Goal: Information Seeking & Learning: Learn about a topic

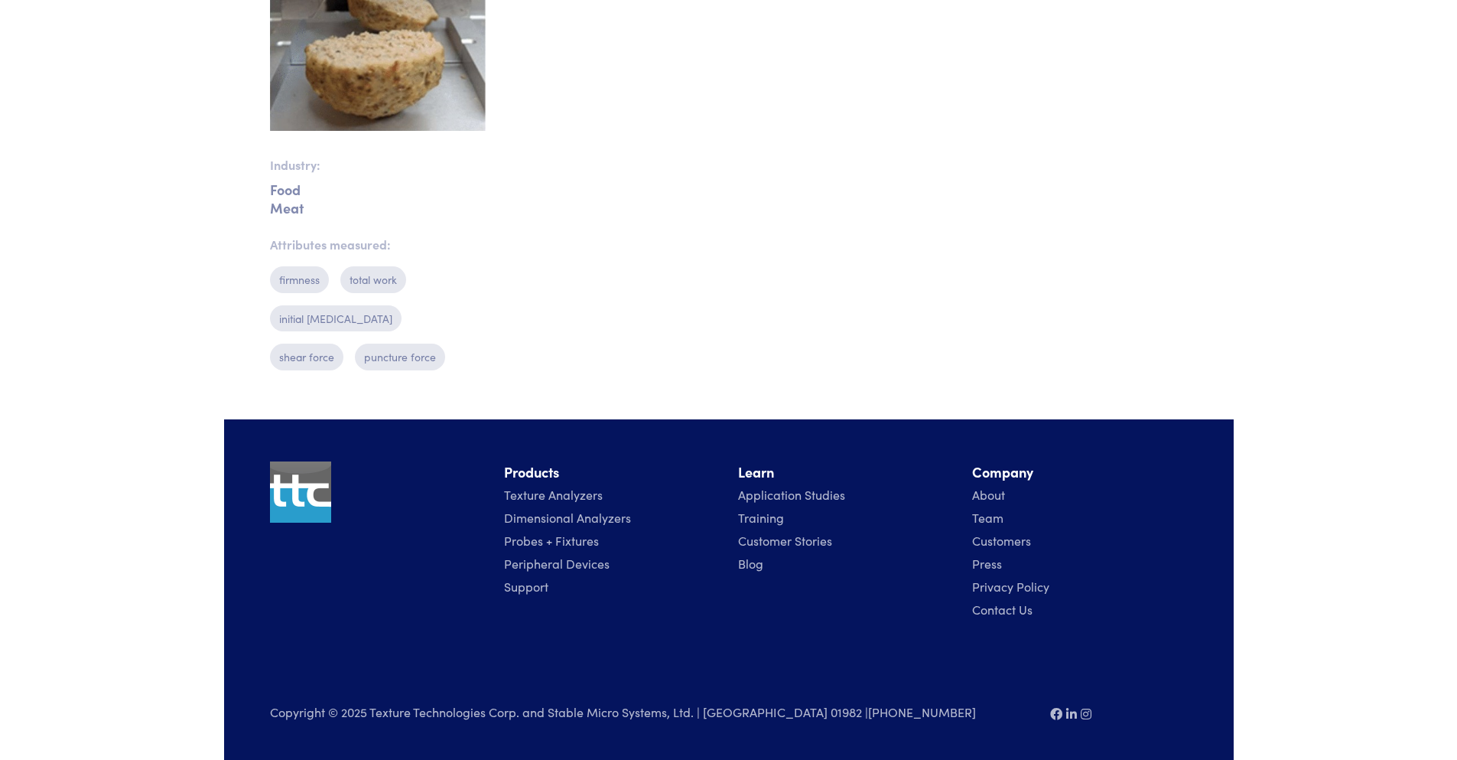
scroll to position [203, 0]
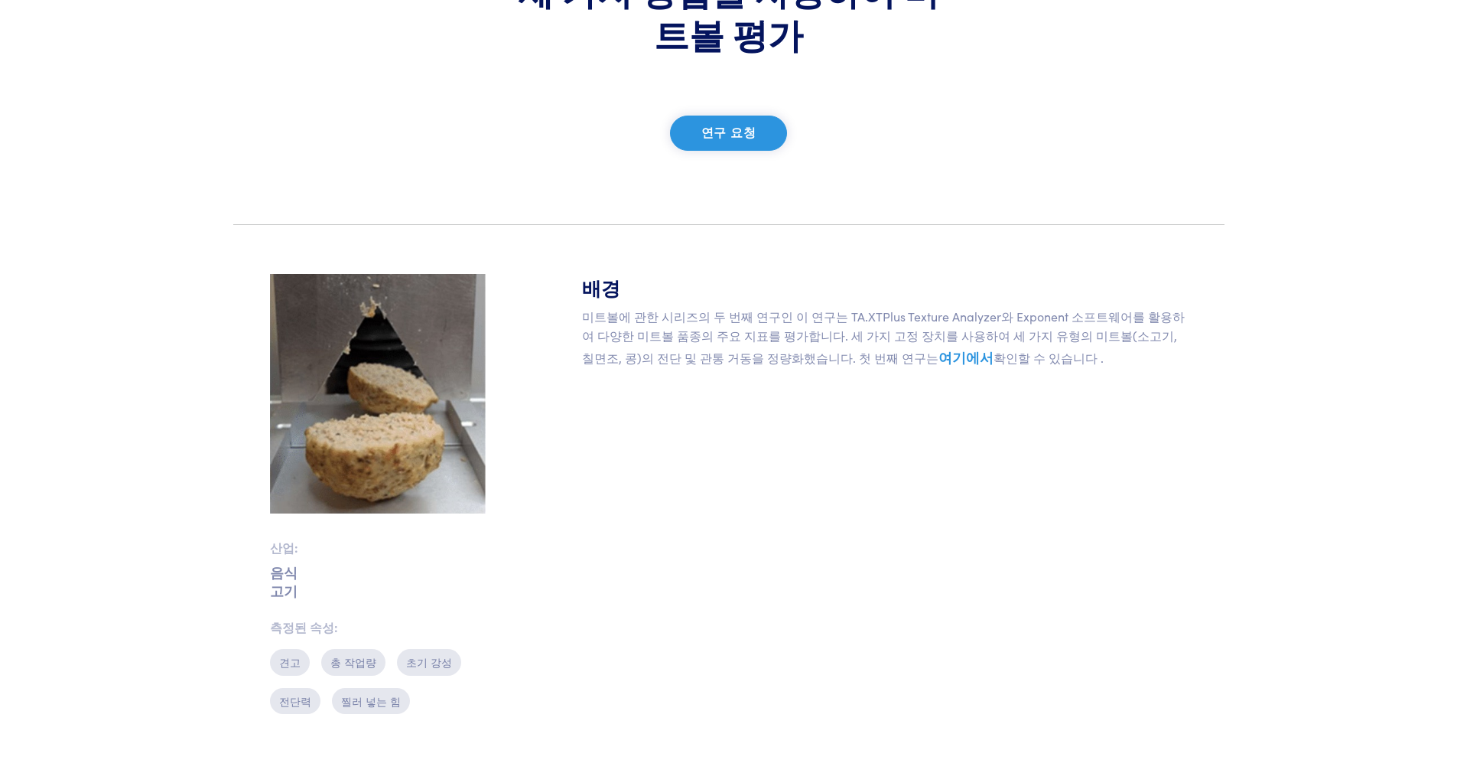
click at [939, 353] on font "여기에서" at bounding box center [966, 356] width 55 height 19
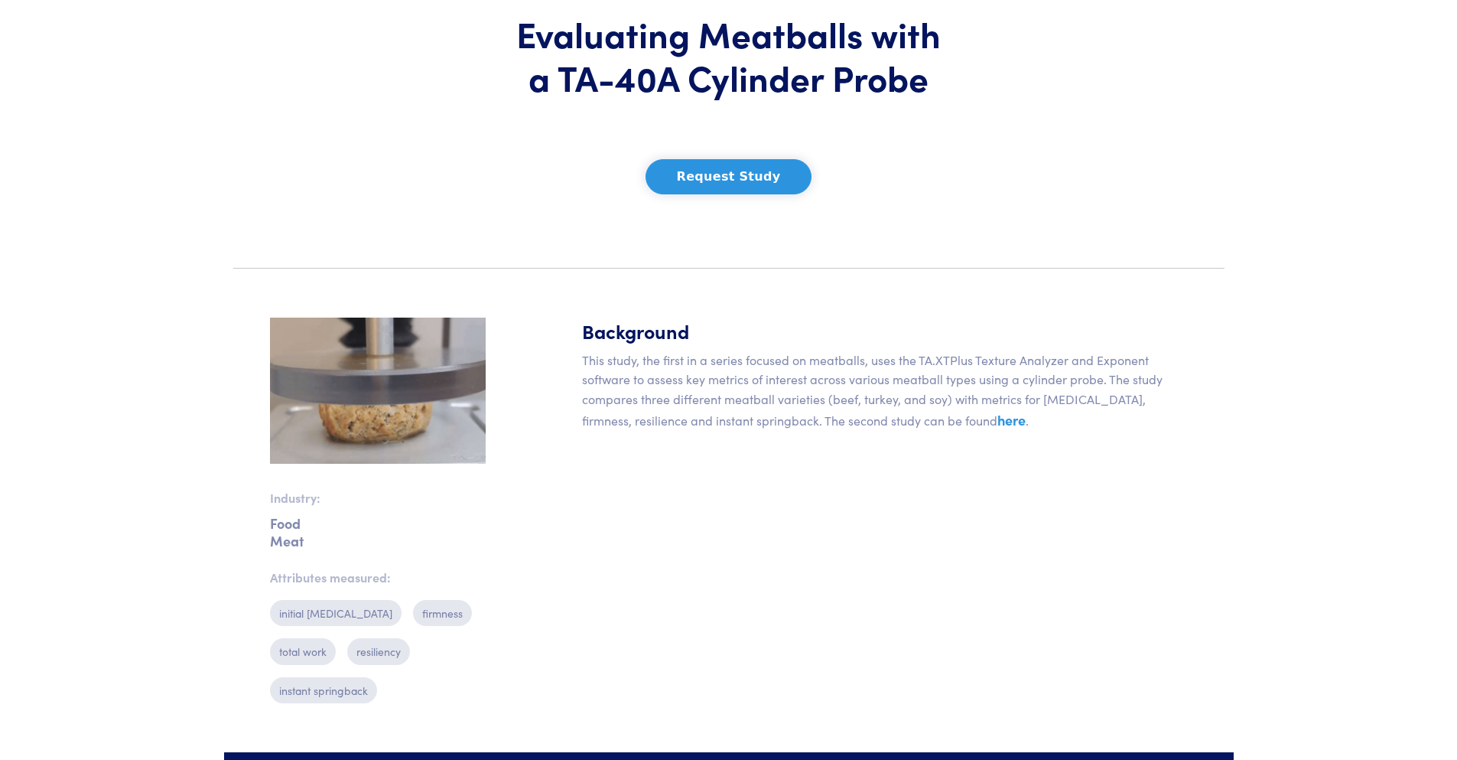
scroll to position [229, 0]
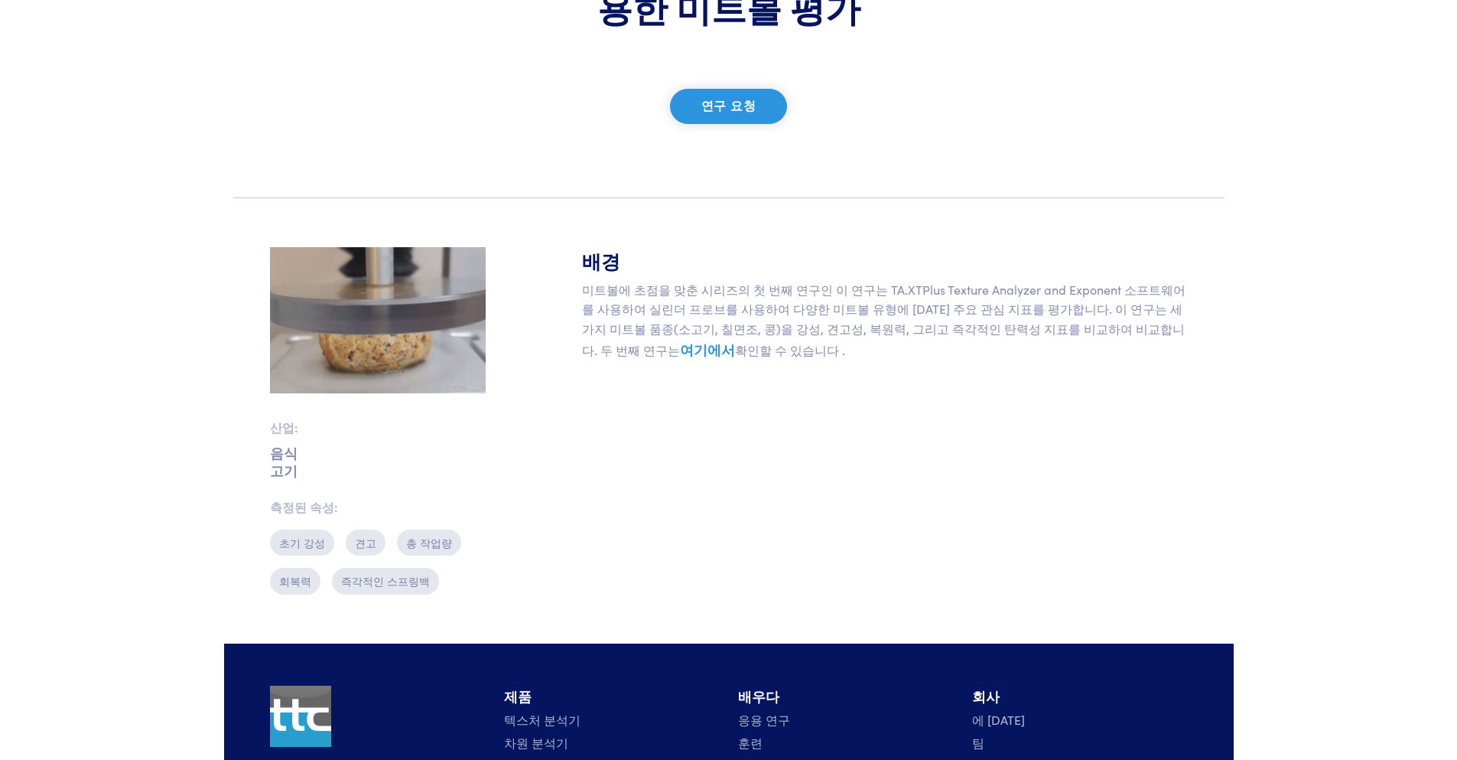
click at [735, 340] on font "여기에서" at bounding box center [707, 349] width 55 height 19
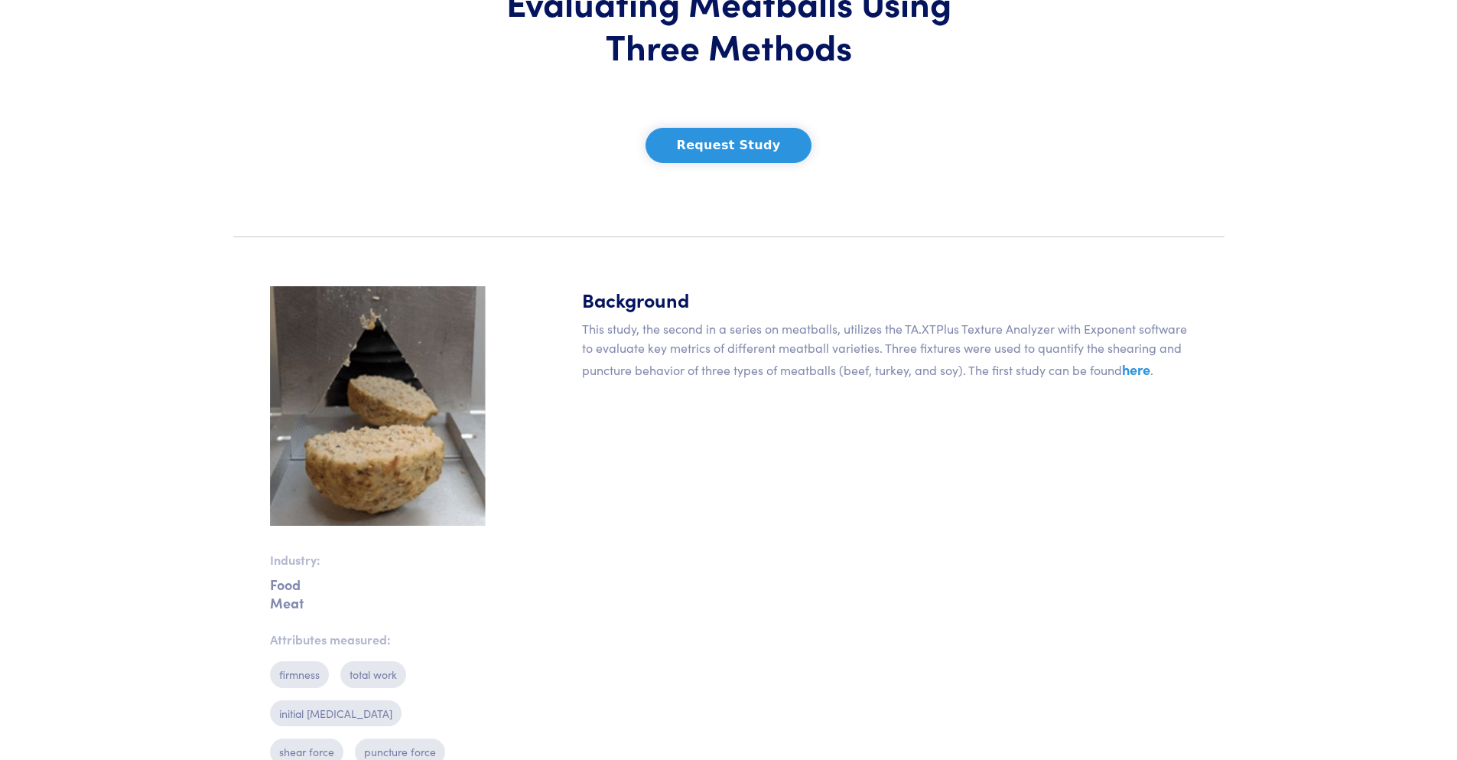
scroll to position [306, 0]
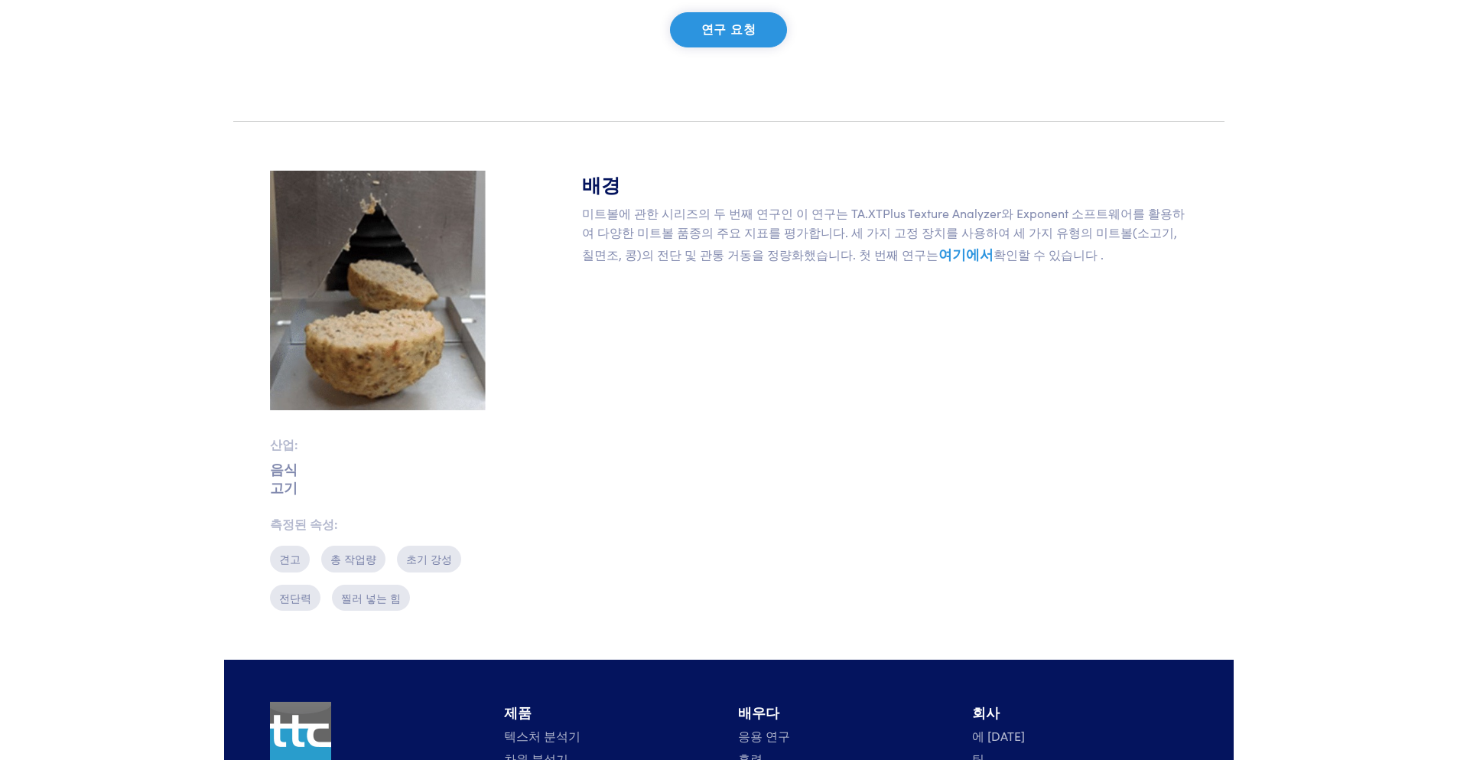
click at [939, 255] on font "여기에서" at bounding box center [966, 253] width 55 height 19
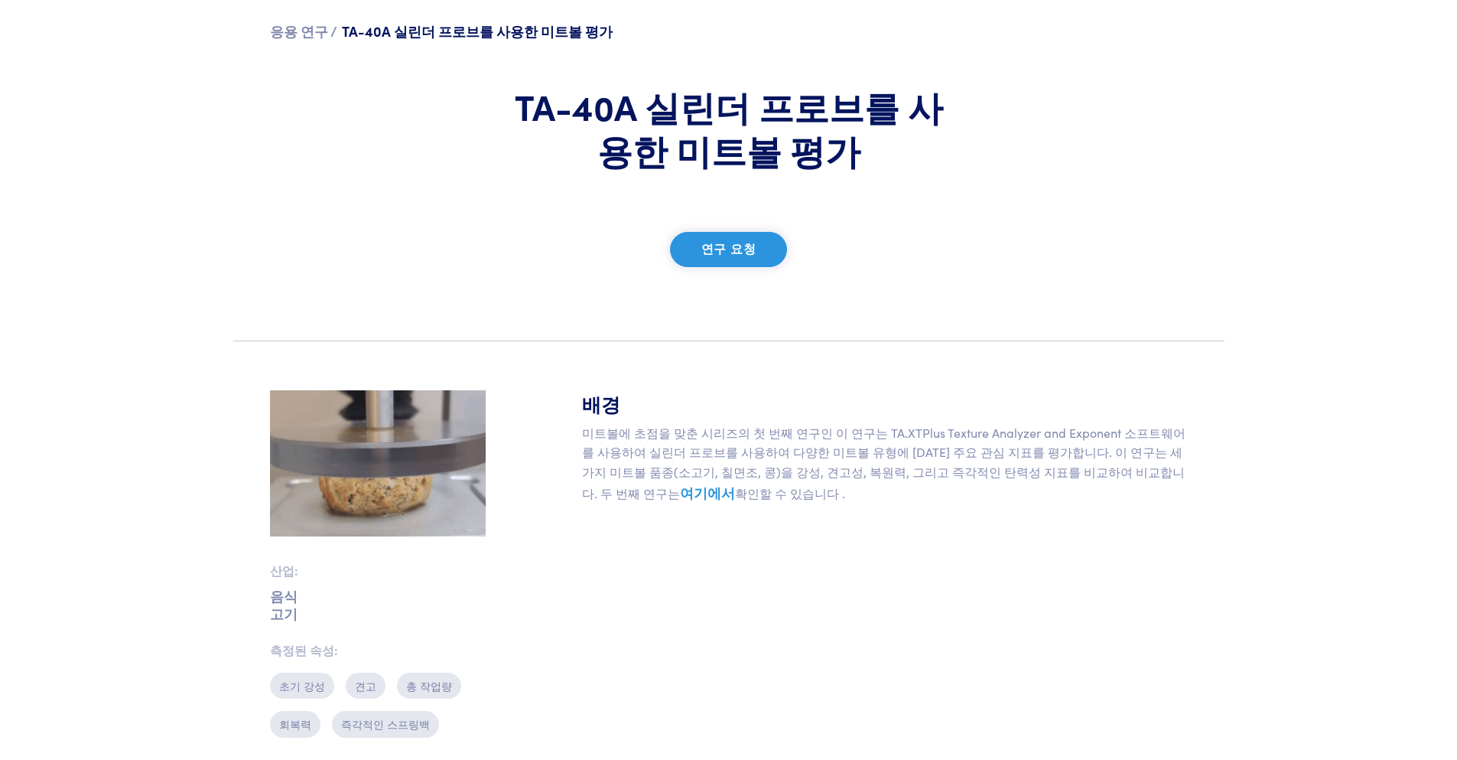
scroll to position [382, 0]
